Goal: Browse casually

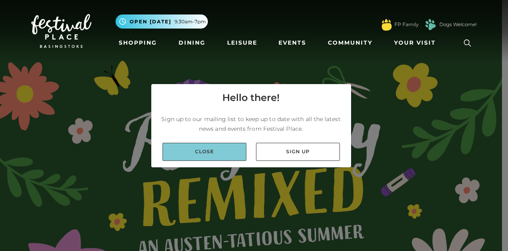
click at [183, 157] on link "Close" at bounding box center [205, 152] width 84 height 18
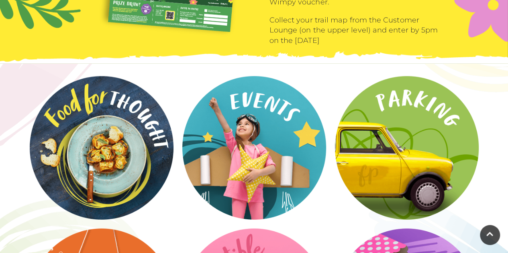
scroll to position [1086, 0]
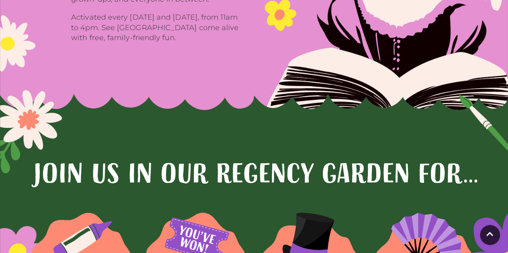
scroll to position [466, 0]
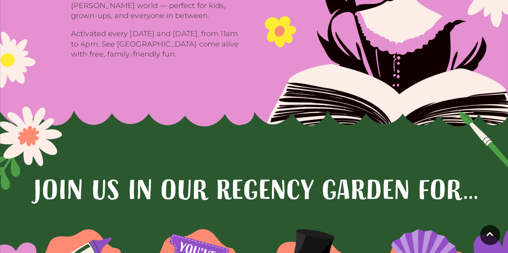
scroll to position [441, 0]
